Goal: Check status: Check status

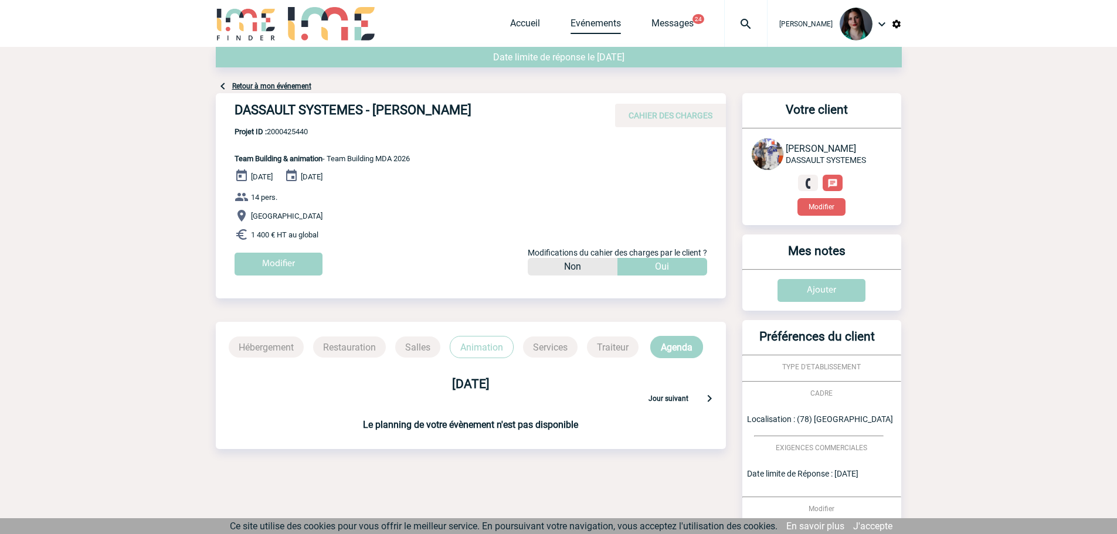
click at [613, 31] on link "Evénements" at bounding box center [595, 26] width 50 height 16
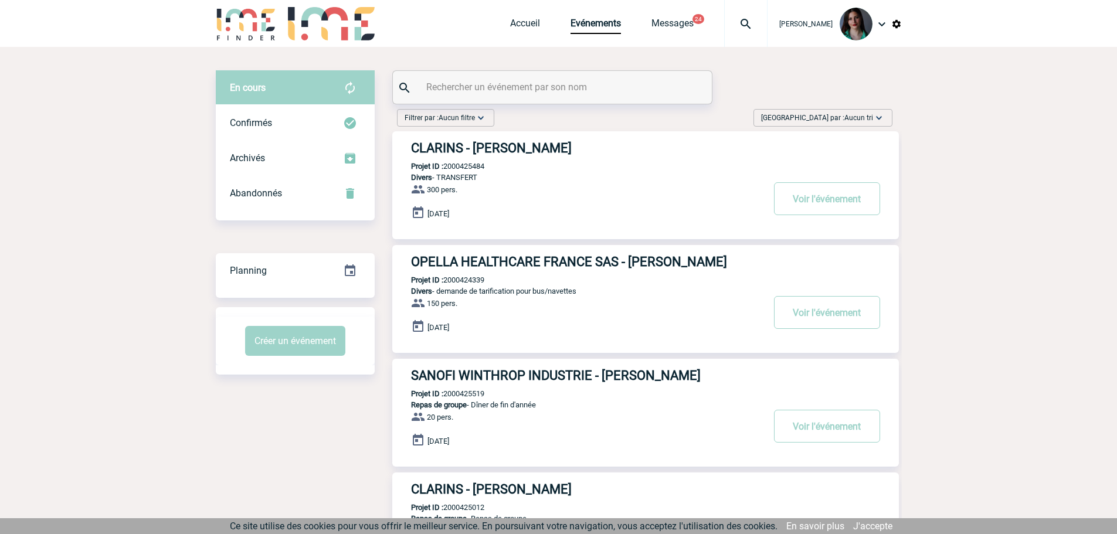
click at [515, 86] on input "text" at bounding box center [553, 87] width 261 height 17
paste input "2000425554"
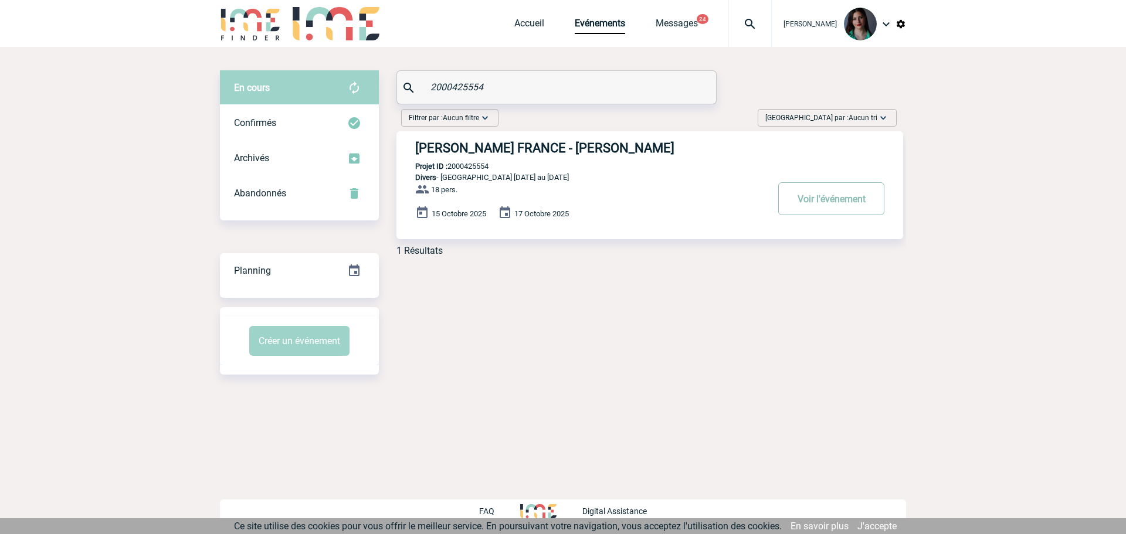
type input "2000425554"
click at [818, 189] on button "Voir l'événement" at bounding box center [831, 198] width 106 height 33
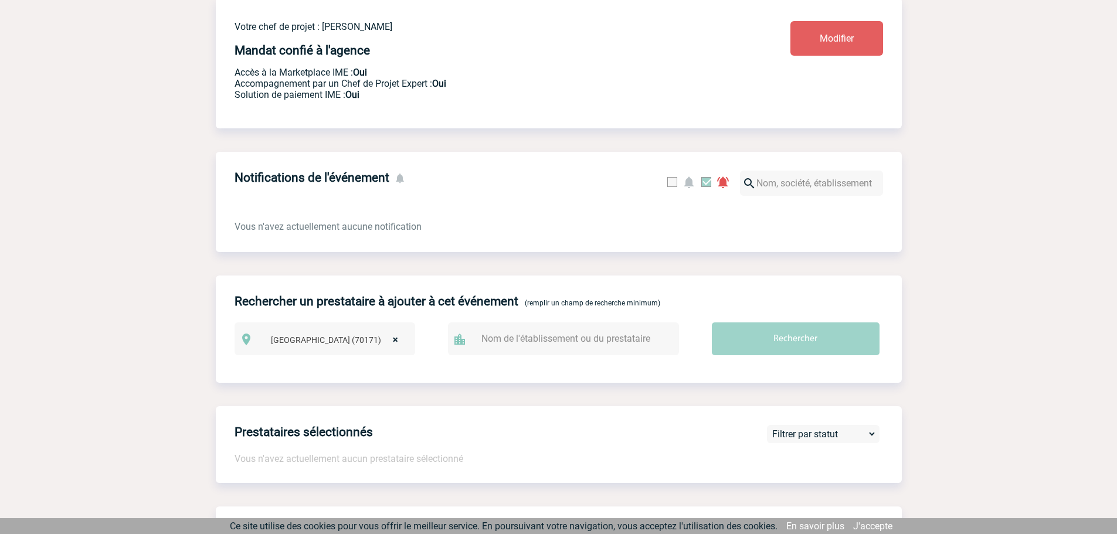
scroll to position [85, 0]
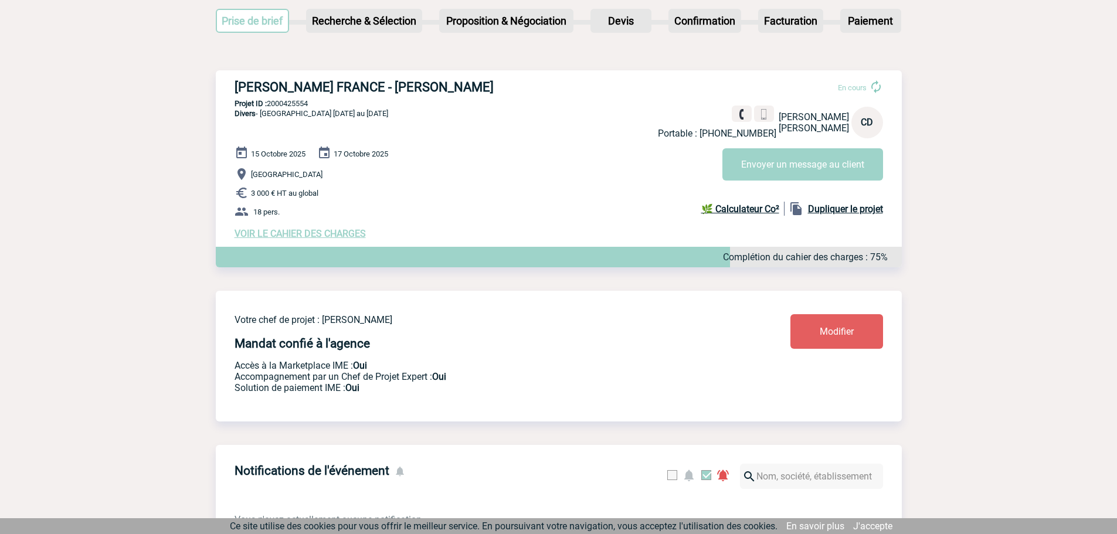
click at [345, 238] on span "VOIR LE CAHIER DES CHARGES" at bounding box center [299, 233] width 131 height 11
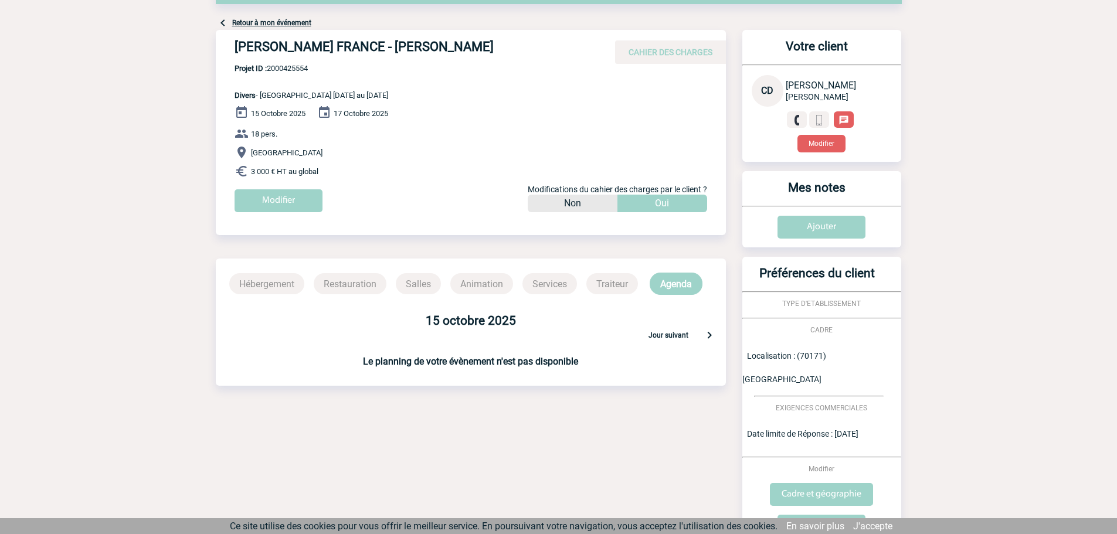
scroll to position [140, 0]
